Goal: Communication & Community: Participate in discussion

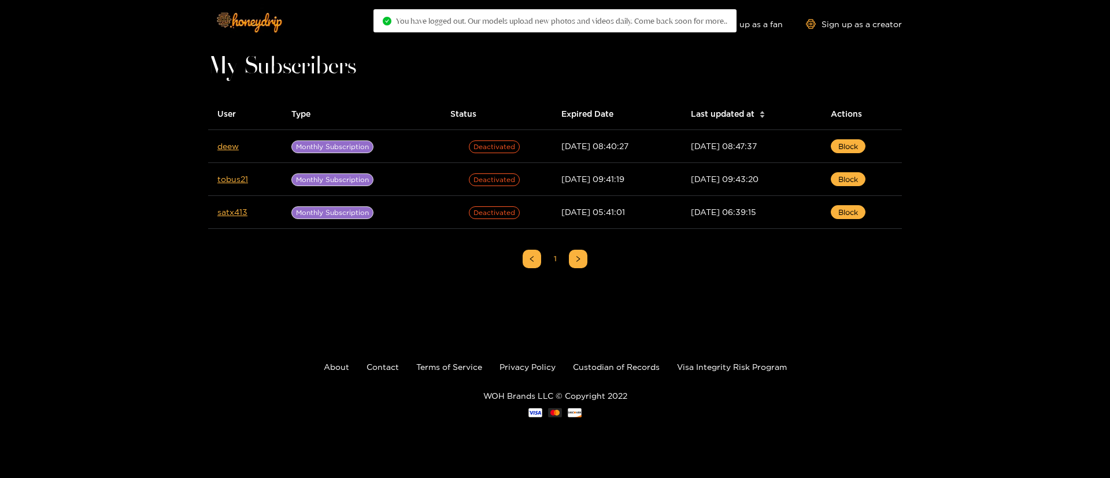
drag, startPoint x: 1110, startPoint y: 150, endPoint x: 1049, endPoint y: 153, distance: 60.8
click at [1108, 153] on div "Explore models Video Shorts Login Shop Sign up as a fan Sign up as a creator My…" at bounding box center [555, 226] width 1110 height 452
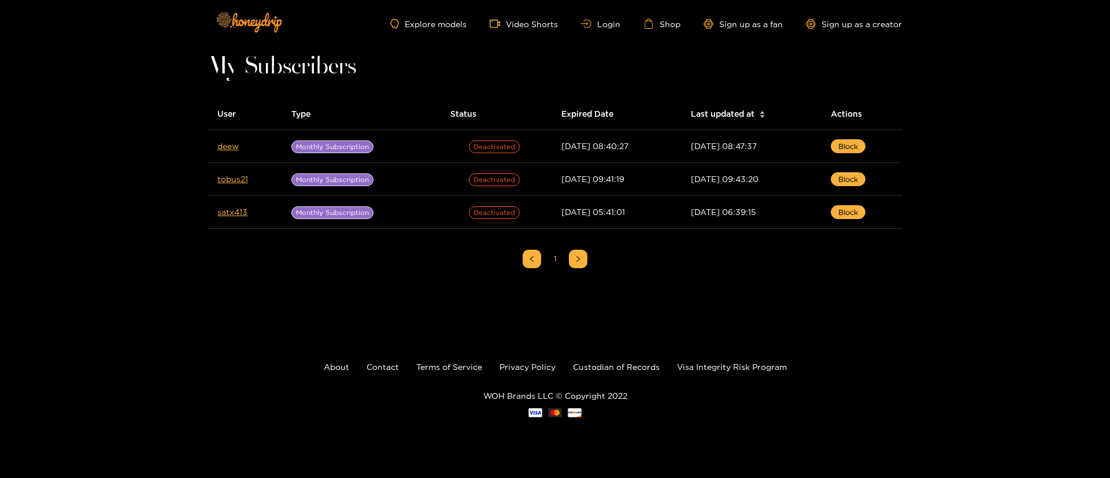
click at [1018, 135] on div "Explore models Video Shorts Login Shop Sign up as a fan Sign up as a creator My…" at bounding box center [555, 226] width 1110 height 452
click at [603, 25] on link "Login" at bounding box center [600, 24] width 39 height 9
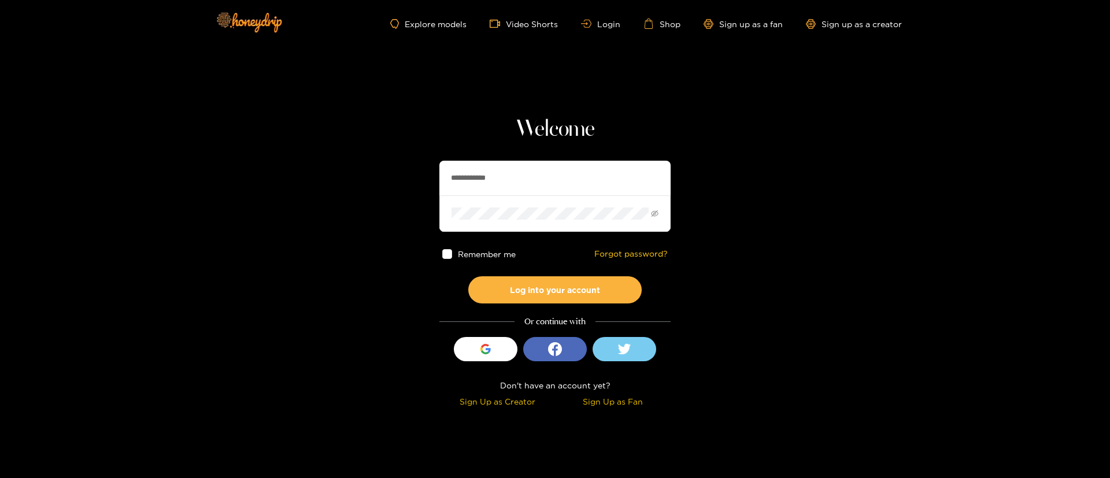
click at [556, 176] on input "**********" at bounding box center [554, 178] width 231 height 35
drag, startPoint x: 556, startPoint y: 176, endPoint x: 631, endPoint y: 196, distance: 77.1
click at [556, 176] on input "**********" at bounding box center [554, 178] width 231 height 35
type input "**********"
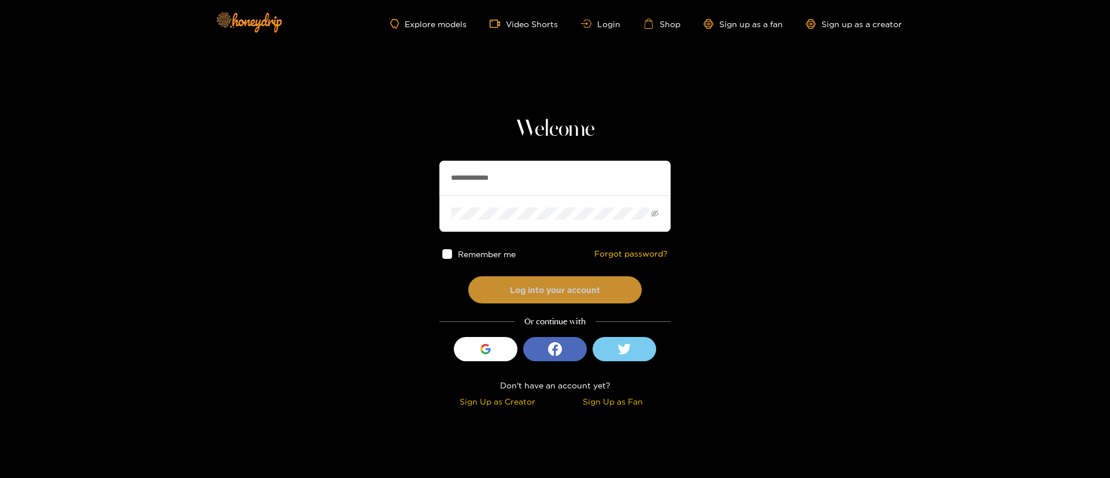
click at [516, 293] on button "Log into your account" at bounding box center [554, 289] width 173 height 27
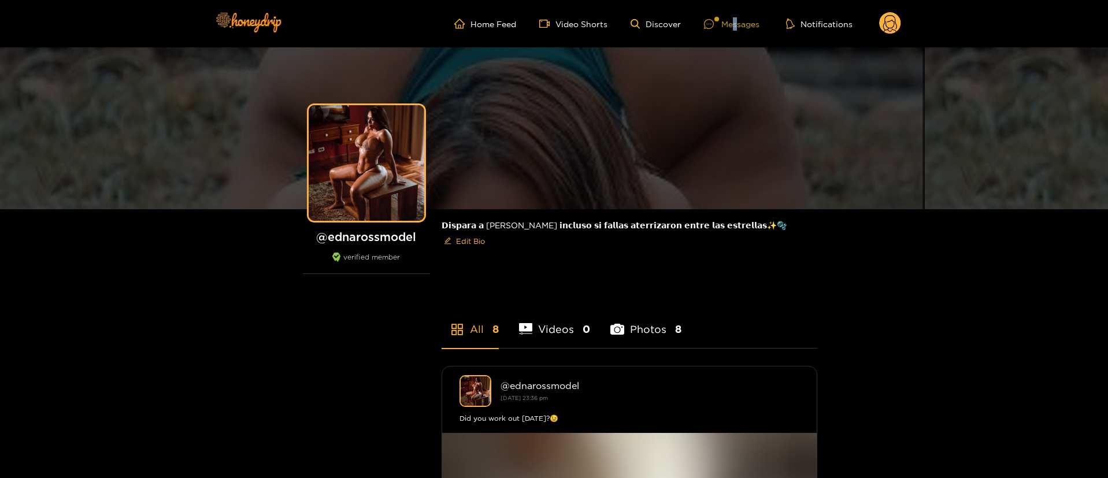
click at [737, 24] on div "Messages" at bounding box center [732, 23] width 56 height 13
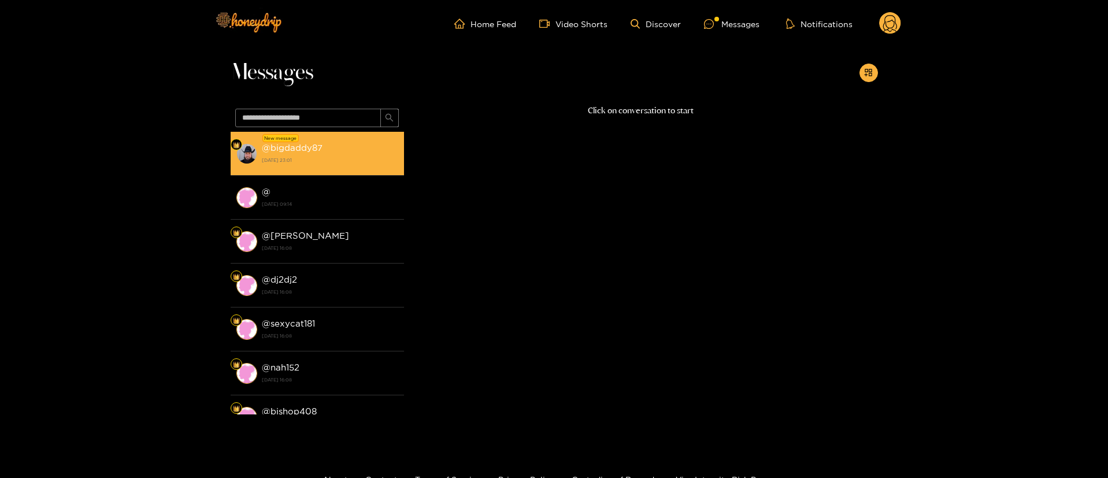
click at [316, 148] on strong "@ bigdaddy87" at bounding box center [292, 148] width 61 height 10
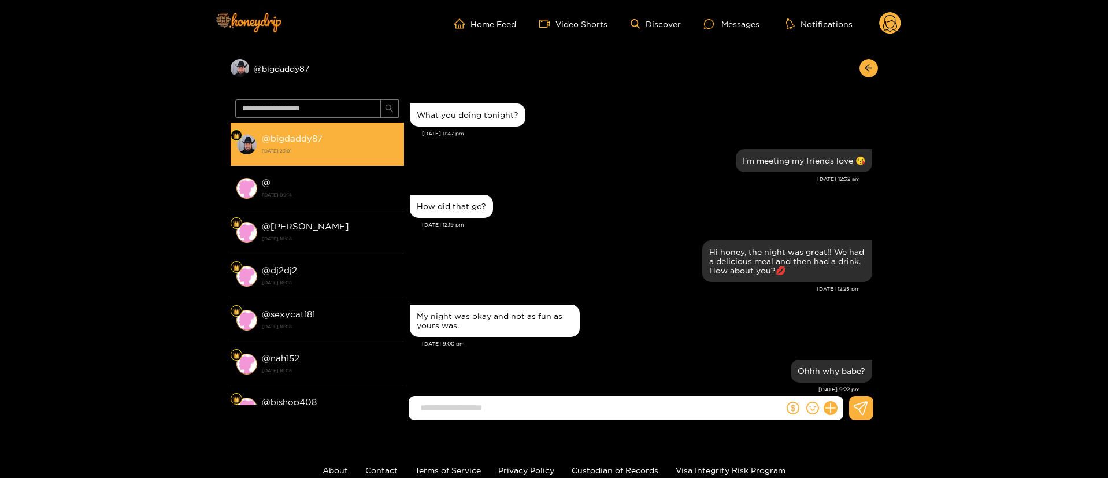
scroll to position [944, 0]
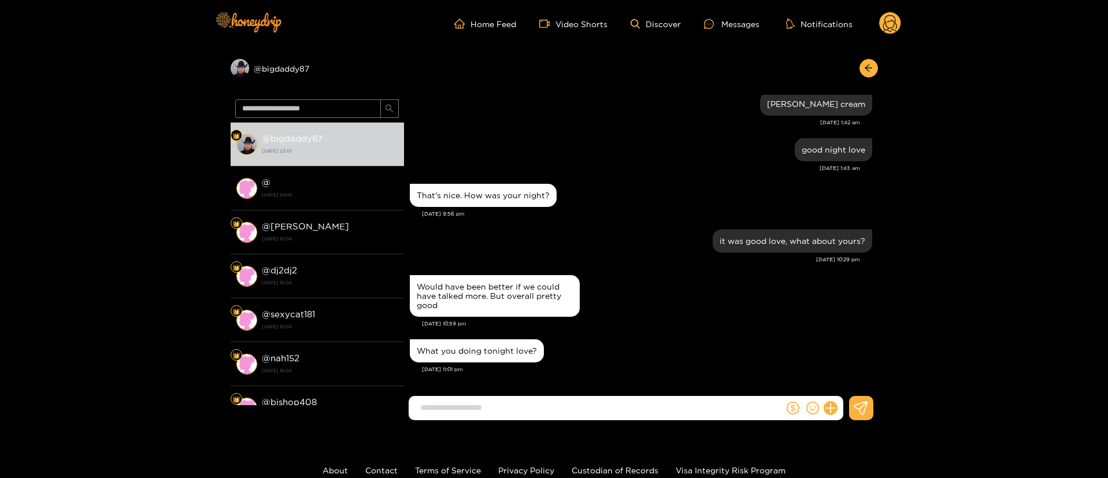
click at [552, 401] on input at bounding box center [599, 407] width 369 height 19
click at [506, 406] on input at bounding box center [599, 407] width 369 height 19
type input "**********"
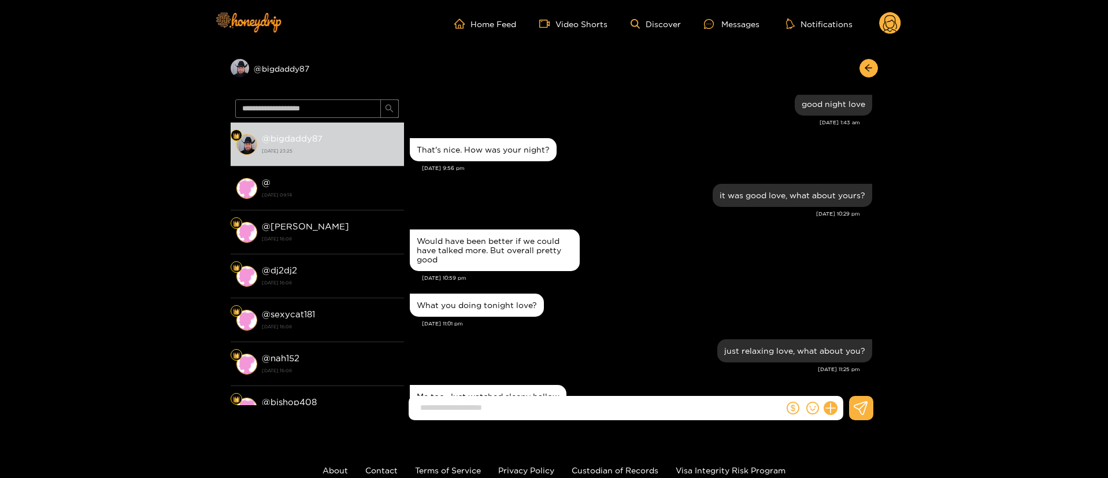
scroll to position [1035, 0]
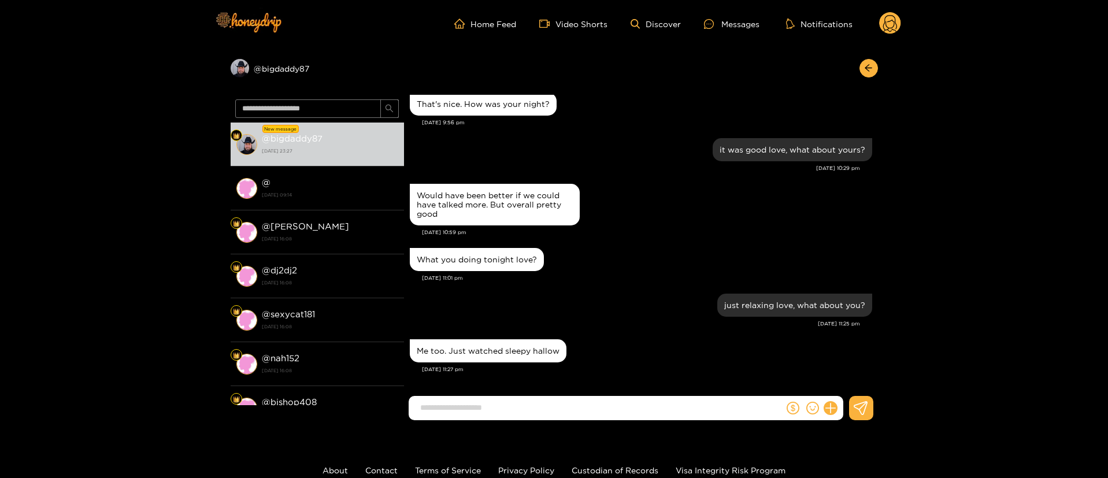
click at [497, 356] on div "Me too. Just watched sleepy hallow" at bounding box center [488, 350] width 157 height 23
copy div "Me too. Just watched sleepy hallow"
click at [527, 346] on div "Me too. Just watched sleepy hallow" at bounding box center [488, 350] width 143 height 9
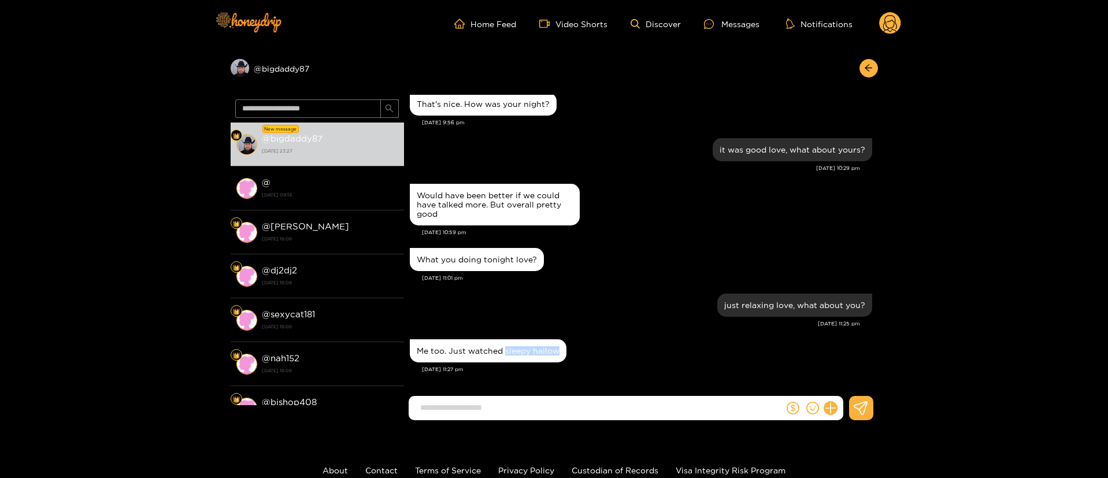
copy div "sleepy hallow"
drag, startPoint x: 504, startPoint y: 352, endPoint x: 574, endPoint y: 346, distance: 70.2
click at [574, 346] on div "Me too. Just watched sleepy hallow" at bounding box center [641, 350] width 463 height 29
click at [535, 415] on input at bounding box center [599, 407] width 369 height 19
type input "**********"
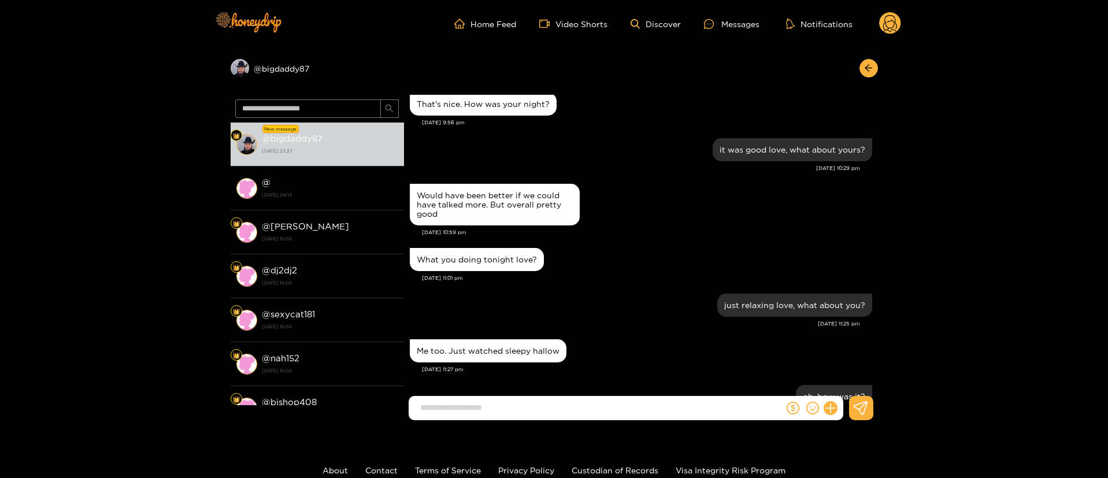
scroll to position [1081, 0]
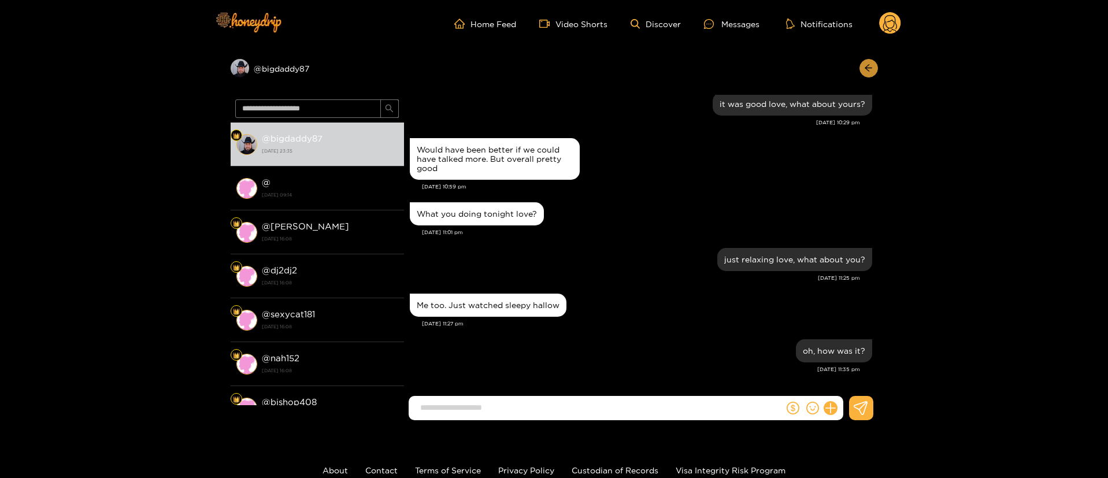
click at [870, 72] on icon "arrow-left" at bounding box center [868, 68] width 9 height 9
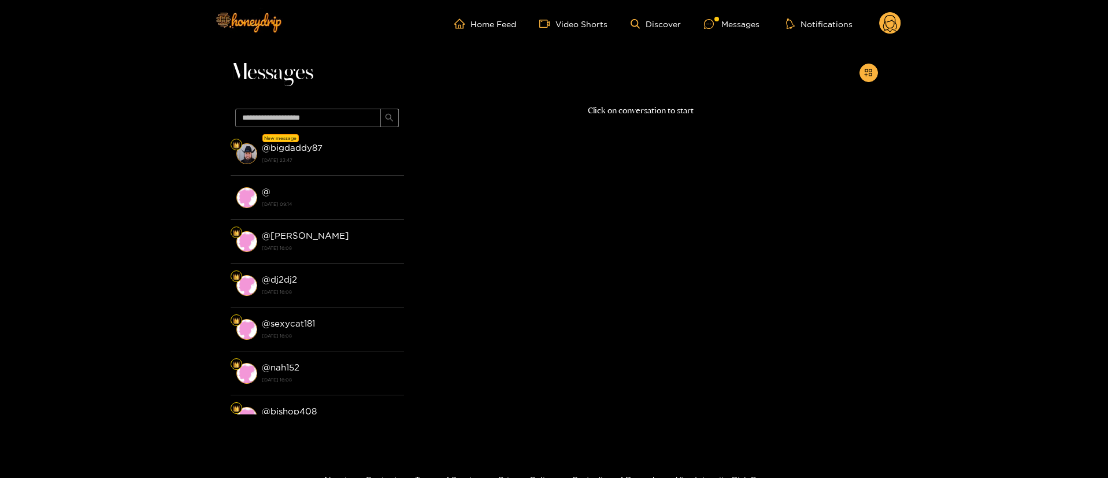
click at [508, 127] on div "Click on conversation to start" at bounding box center [641, 256] width 474 height 305
click at [627, 102] on div "Messages" at bounding box center [555, 75] width 648 height 57
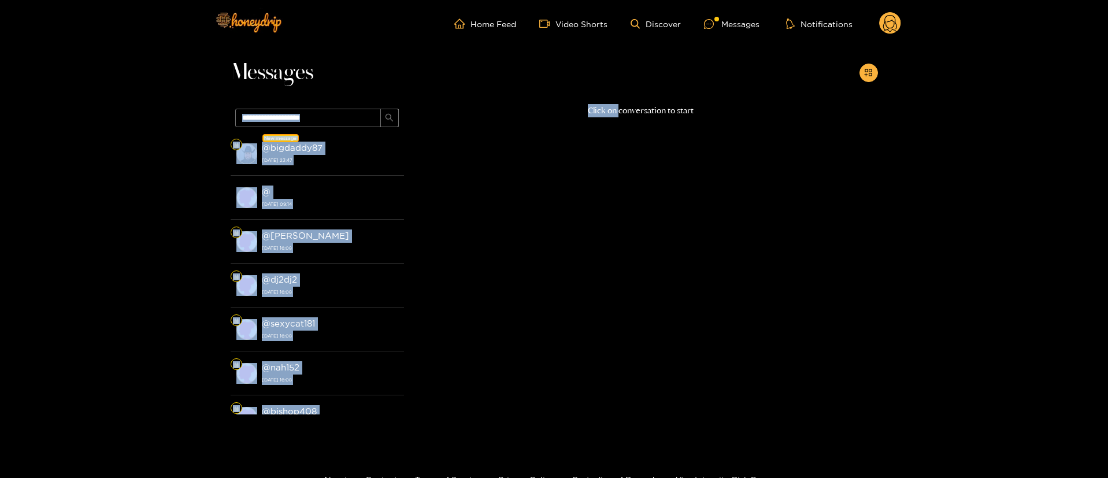
drag, startPoint x: 626, startPoint y: 102, endPoint x: 615, endPoint y: 115, distance: 16.8
click at [615, 115] on div "Messages New message @ bigdaddy87 14 October 2025 23:47 @ 10 October 2025 09:14…" at bounding box center [555, 242] width 648 height 391
click at [615, 115] on p "Click on conversation to start" at bounding box center [641, 110] width 474 height 13
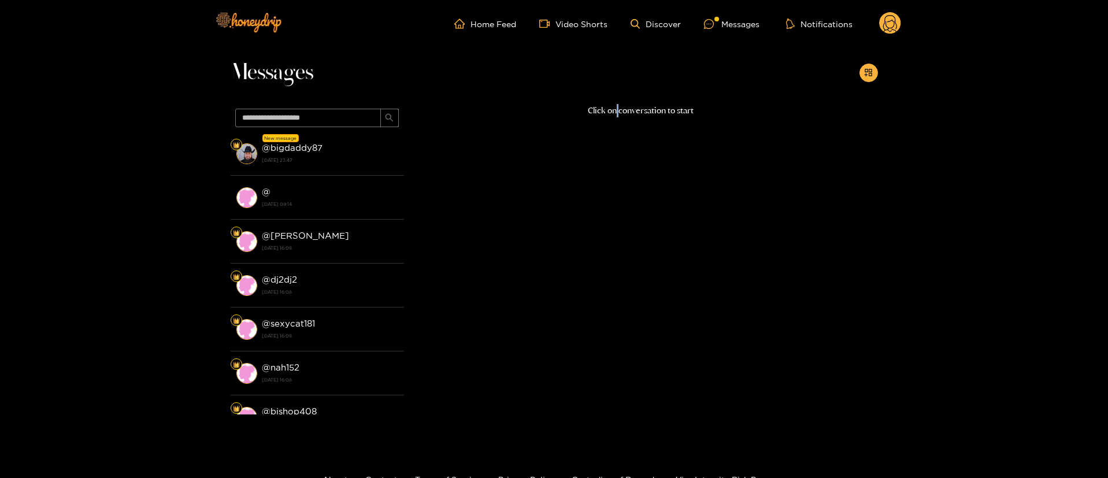
click at [615, 115] on p "Click on conversation to start" at bounding box center [641, 110] width 474 height 13
click at [526, 101] on div "Messages" at bounding box center [555, 75] width 648 height 57
click at [498, 194] on div "Click on conversation to start" at bounding box center [641, 256] width 474 height 305
click at [545, 201] on div "Click on conversation to start" at bounding box center [641, 256] width 474 height 305
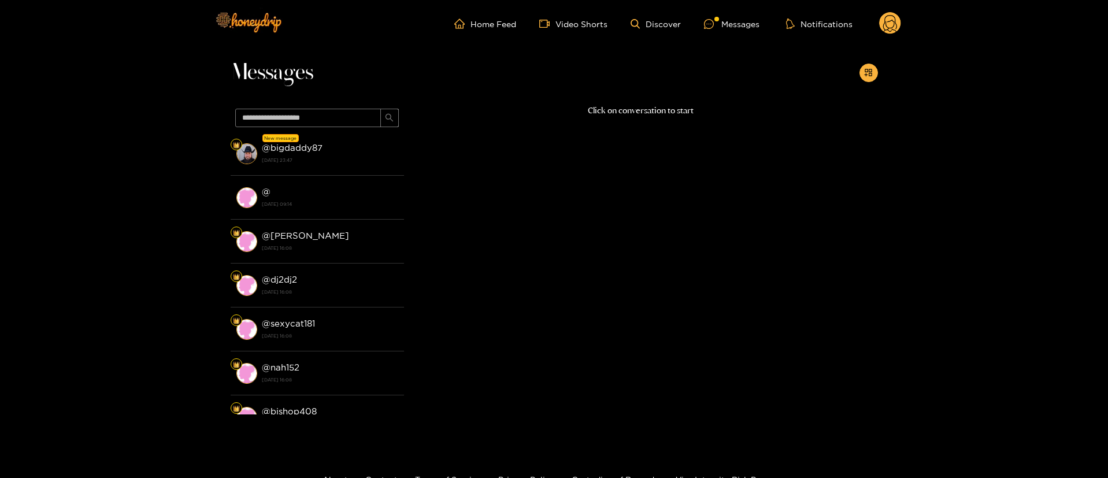
click at [892, 24] on circle at bounding box center [890, 23] width 22 height 22
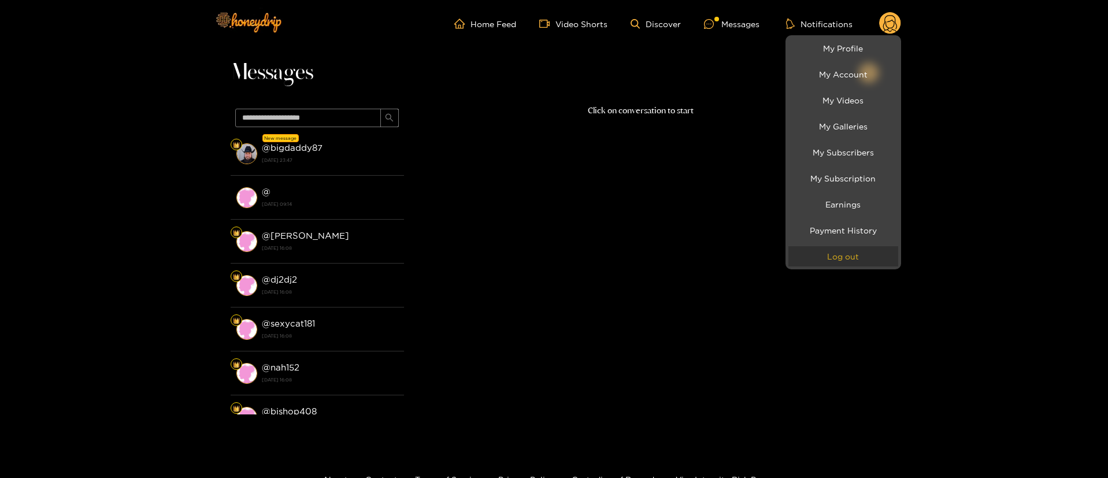
click at [861, 253] on button "Log out" at bounding box center [844, 256] width 110 height 20
